Goal: Information Seeking & Learning: Understand process/instructions

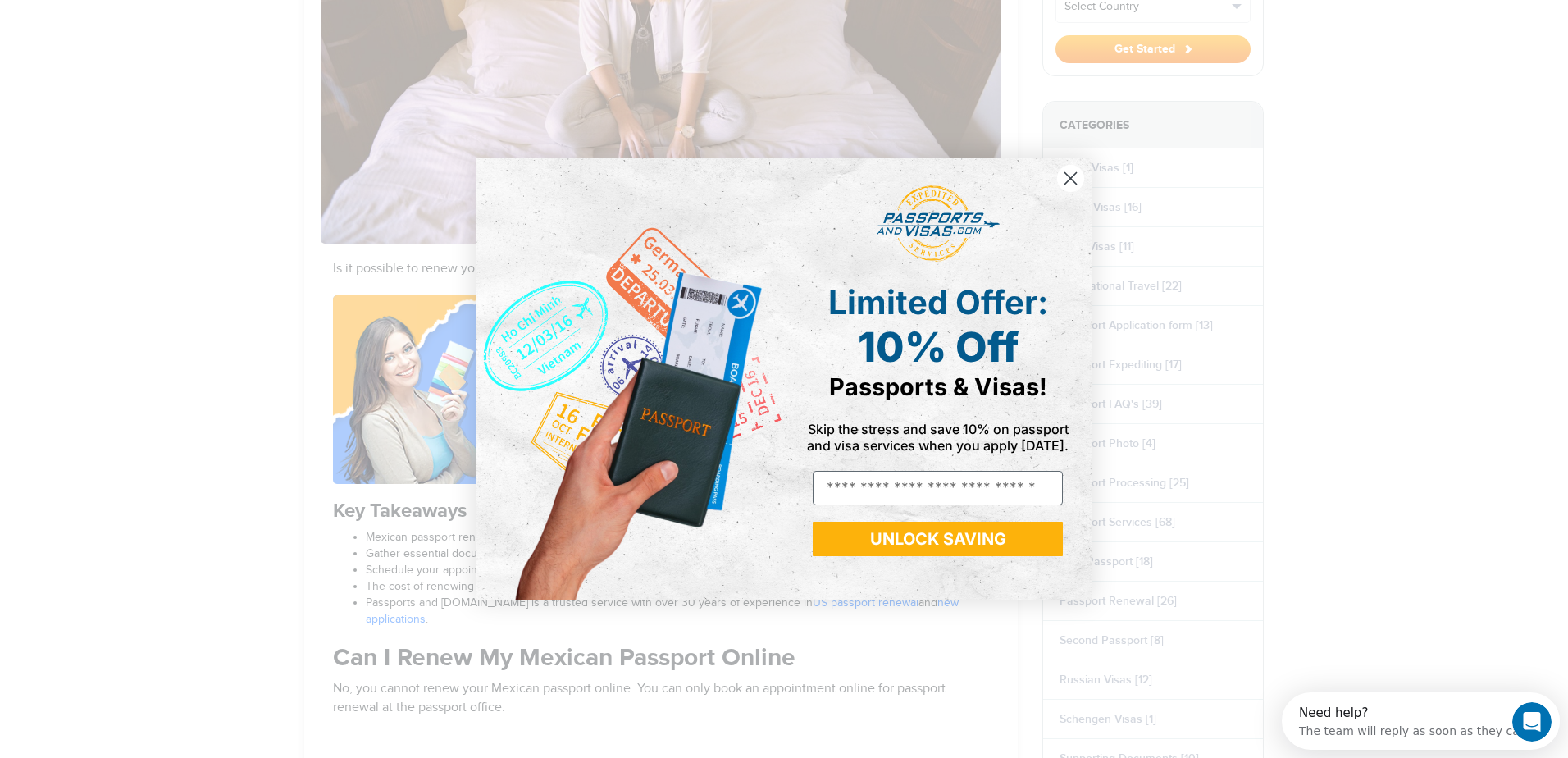
click at [1070, 185] on circle "Close dialog" at bounding box center [1070, 178] width 27 height 27
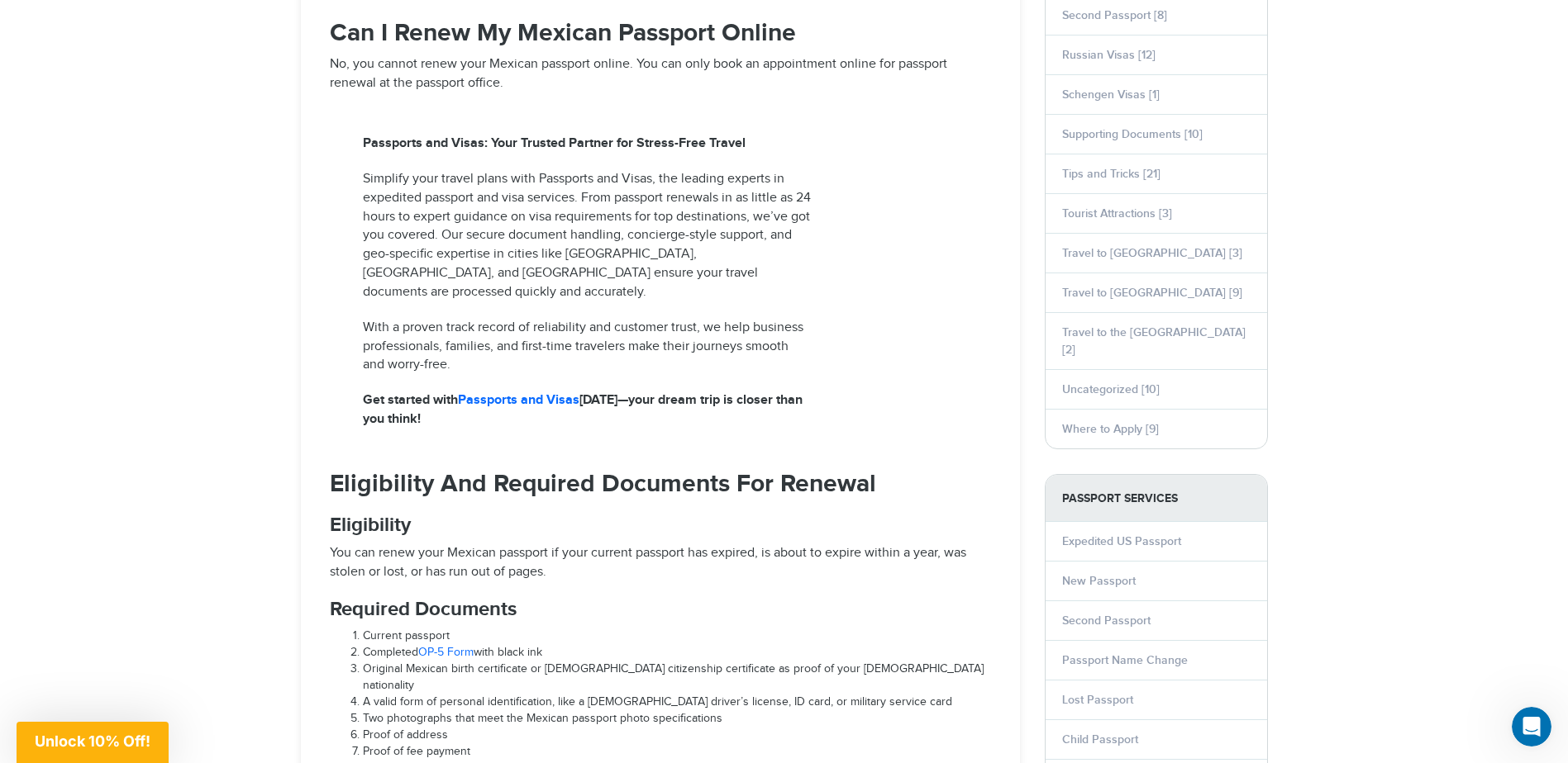
scroll to position [1322, 0]
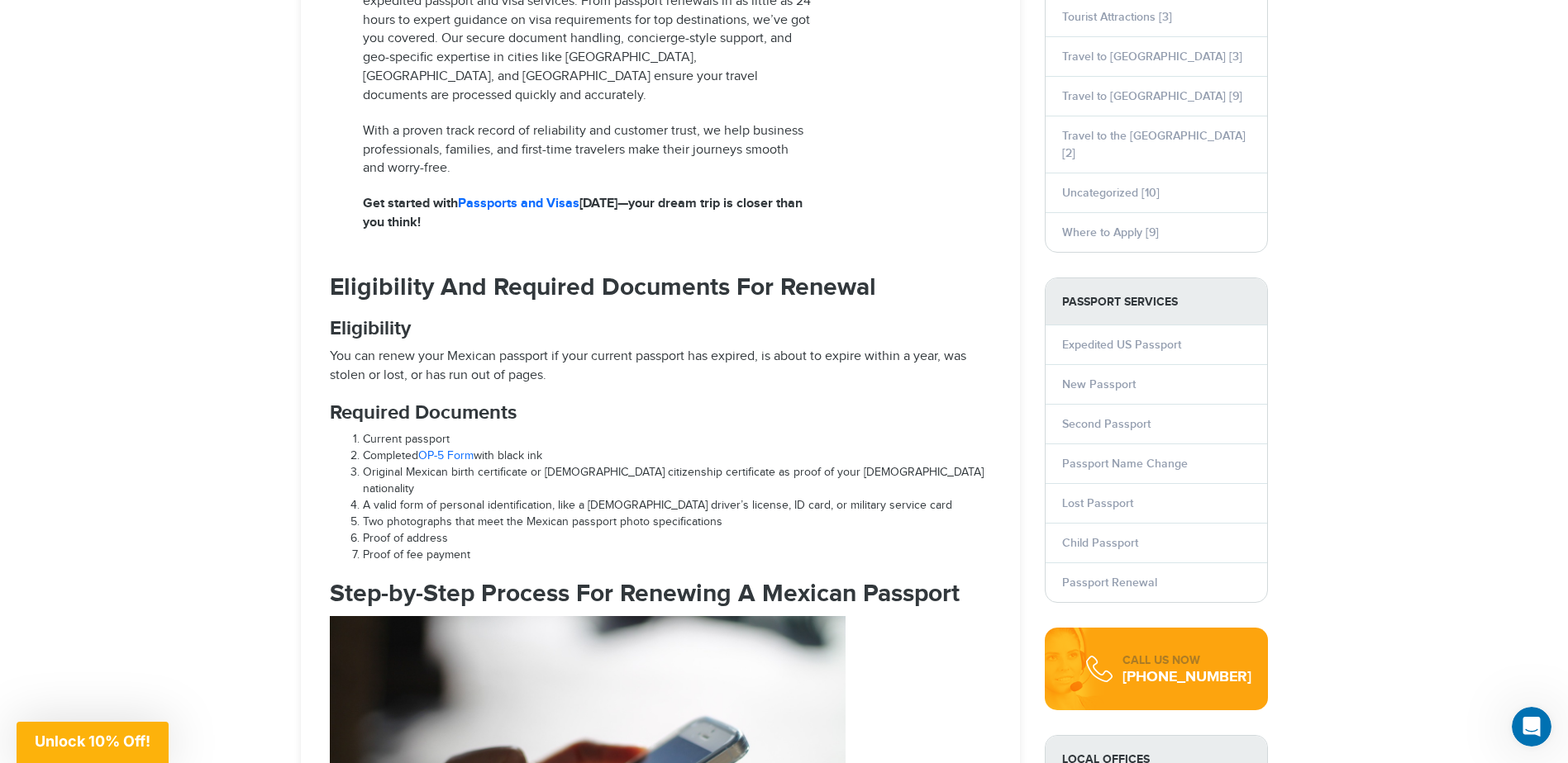
click at [452, 449] on link "OP-5 Form" at bounding box center [446, 456] width 55 height 13
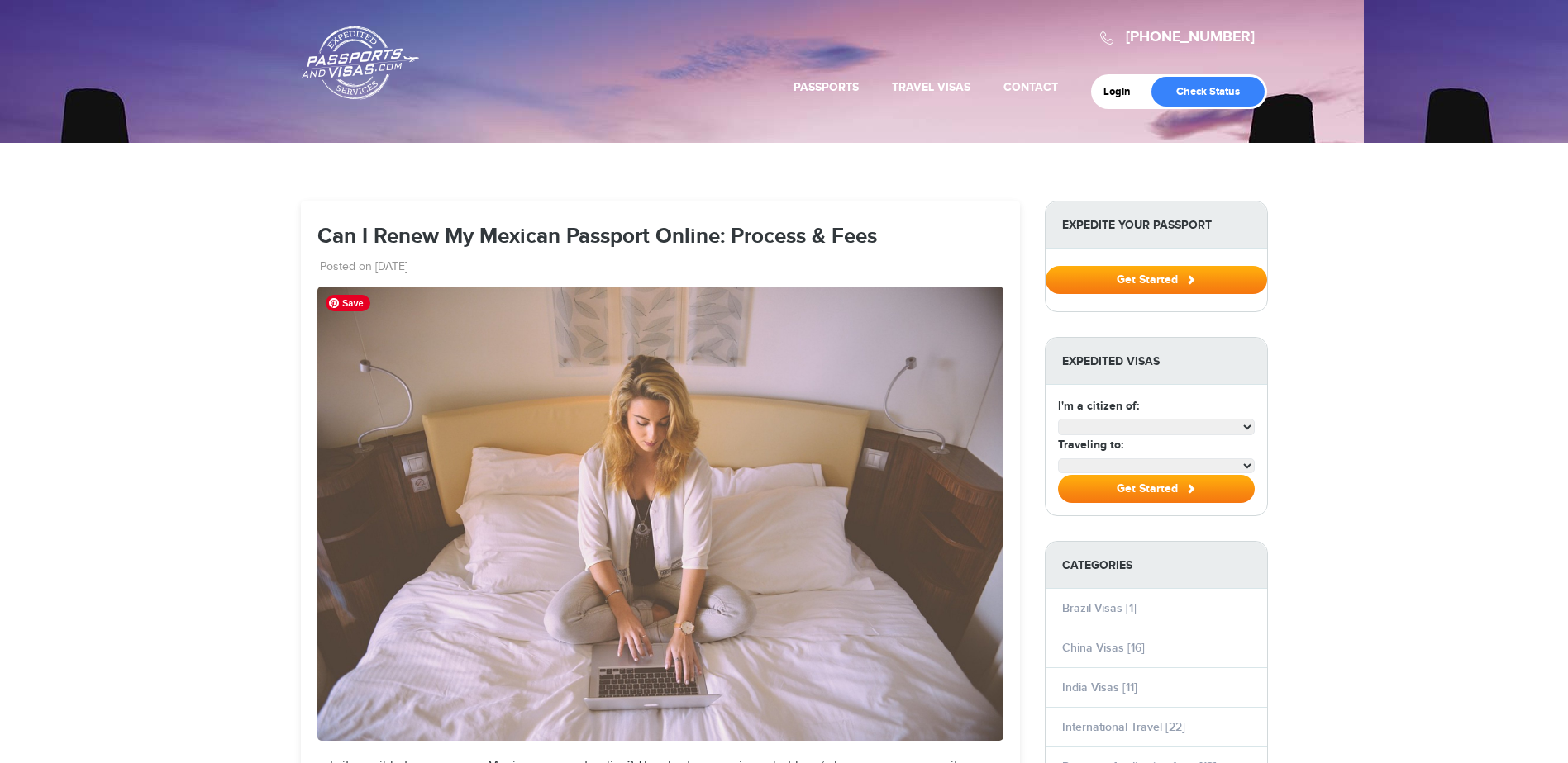
select select "**********"
